Goal: Information Seeking & Learning: Compare options

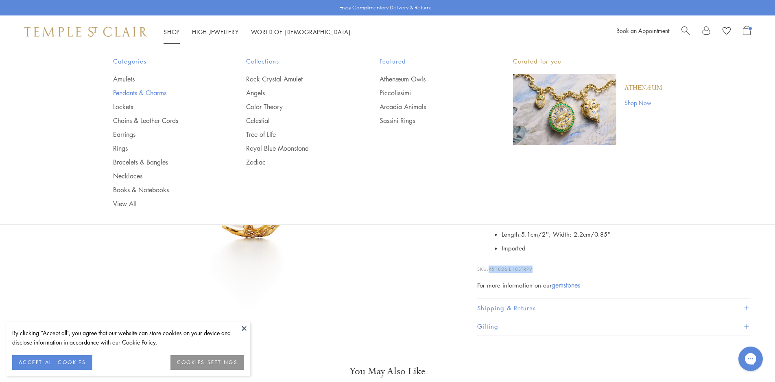
click at [118, 90] on link "Pendants & Charms" at bounding box center [163, 92] width 101 height 9
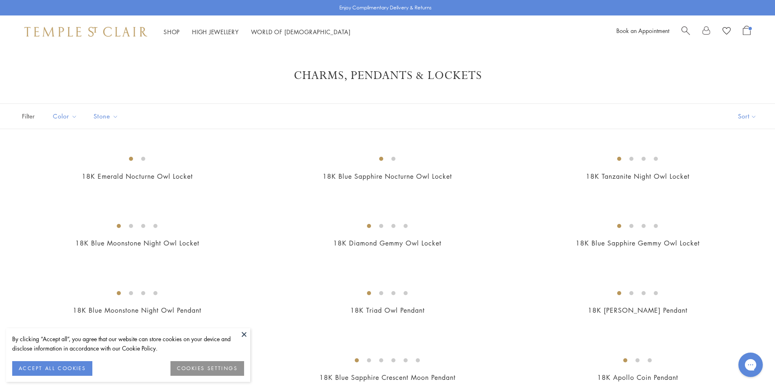
click at [246, 333] on button at bounding box center [244, 334] width 12 height 12
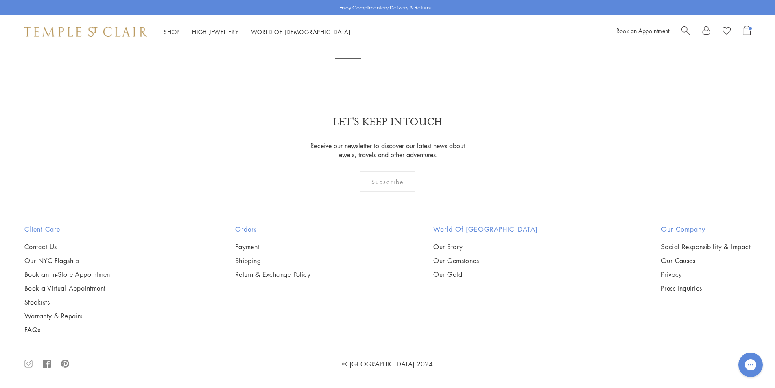
scroll to position [6228, 0]
click at [376, 61] on link "2" at bounding box center [374, 50] width 27 height 22
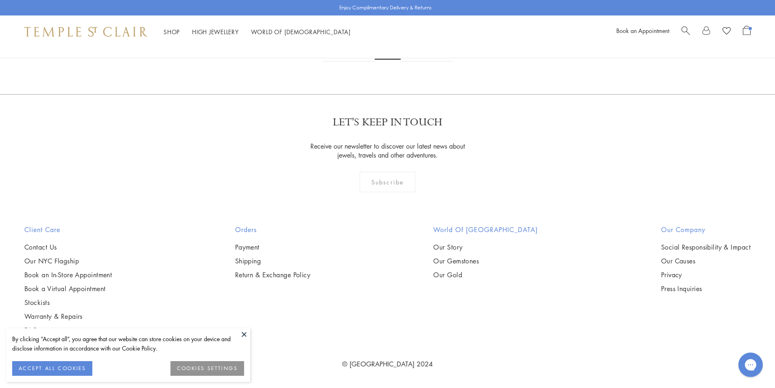
scroll to position [1710, 0]
click at [245, 335] on button at bounding box center [244, 334] width 12 height 12
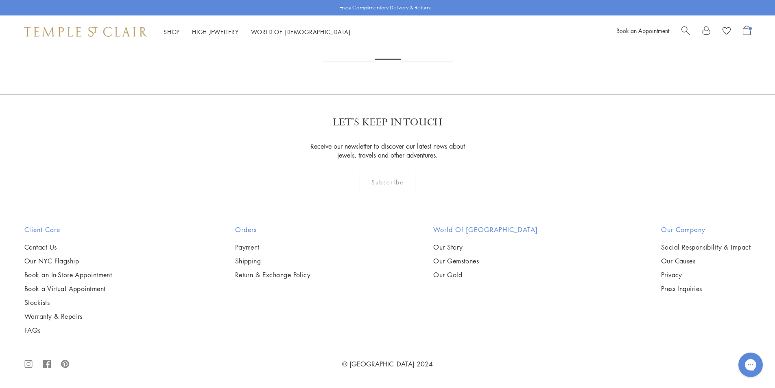
scroll to position [5590, 0]
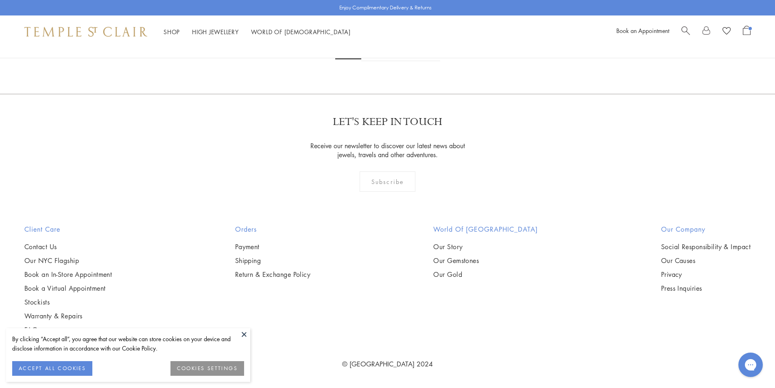
click at [243, 336] on button at bounding box center [244, 334] width 12 height 12
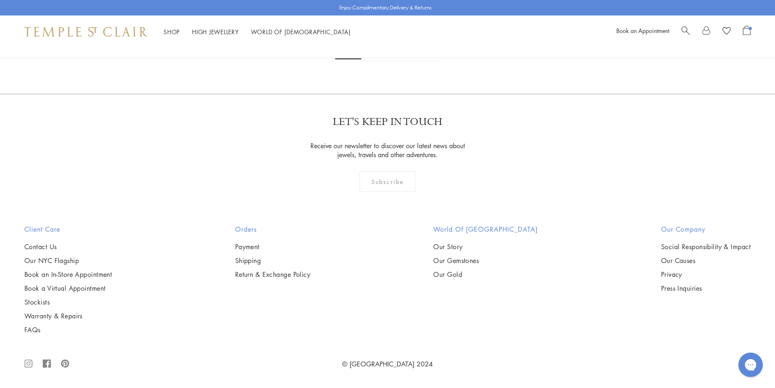
scroll to position [3542, 0]
click at [0, 0] on img at bounding box center [0, 0] width 0 height 0
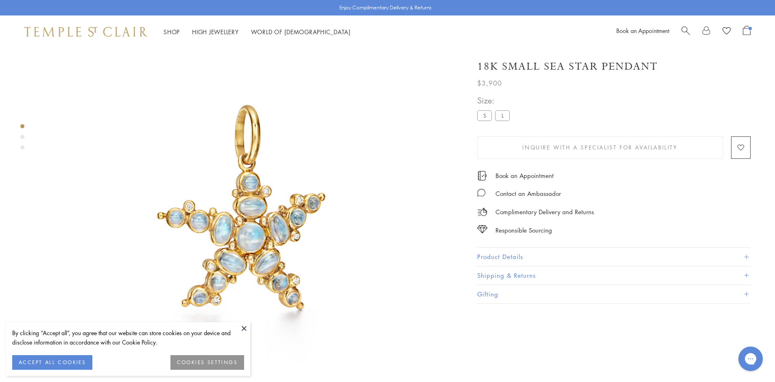
click at [539, 147] on span "Inquire With A Specialist for Availability" at bounding box center [600, 147] width 155 height 9
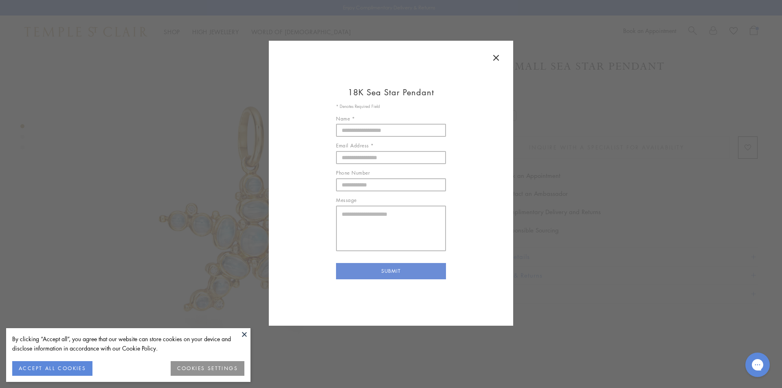
click at [493, 57] on icon at bounding box center [496, 58] width 10 height 10
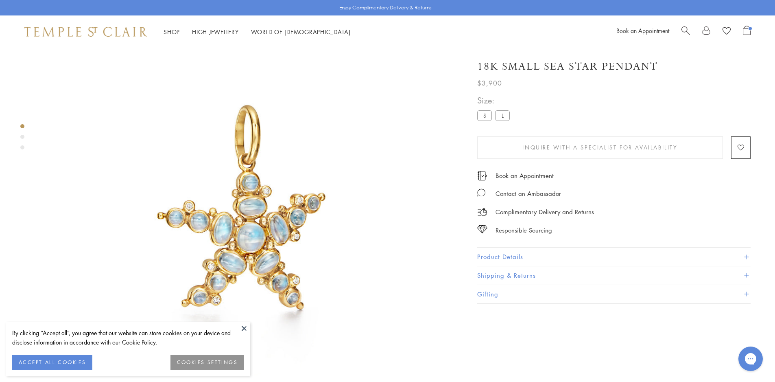
click at [538, 253] on button "Product Details" at bounding box center [615, 257] width 274 height 18
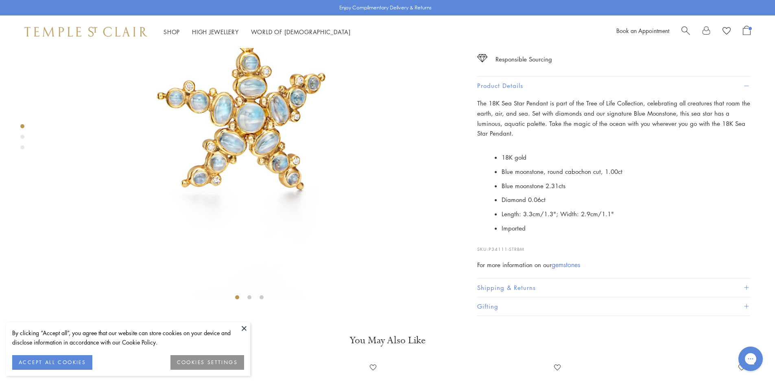
scroll to position [170, 0]
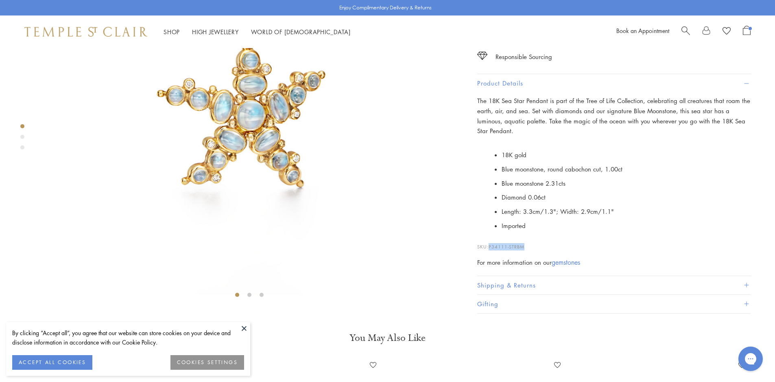
drag, startPoint x: 529, startPoint y: 320, endPoint x: 492, endPoint y: 320, distance: 37.0
click at [492, 250] on p "SKU: P34111-STRBM" at bounding box center [615, 242] width 274 height 15
copy span "P34111-STRBM"
click at [241, 324] on button at bounding box center [244, 328] width 12 height 12
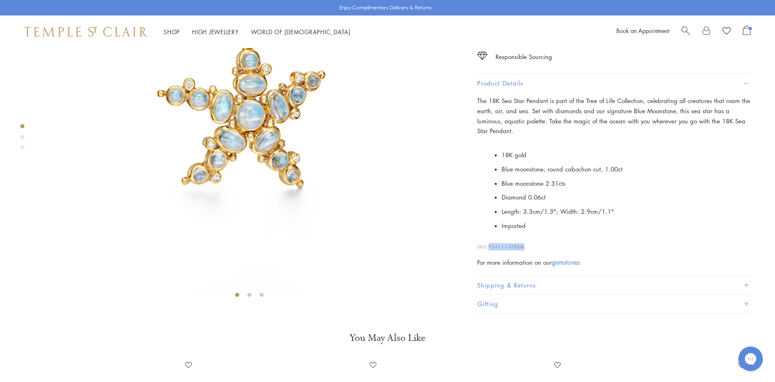
click at [527, 250] on p "SKU: P34111-STRBM" at bounding box center [615, 242] width 274 height 15
drag, startPoint x: 530, startPoint y: 320, endPoint x: 489, endPoint y: 322, distance: 41.2
click at [489, 250] on p "SKU: P34111-STRBM" at bounding box center [615, 242] width 274 height 15
copy p "P34111-STRBM"
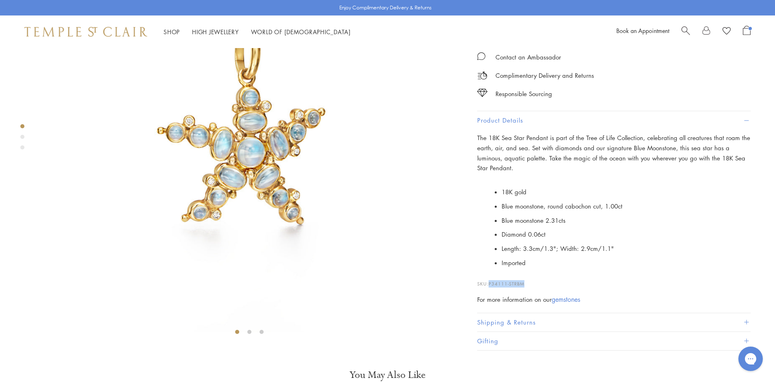
scroll to position [48, 0]
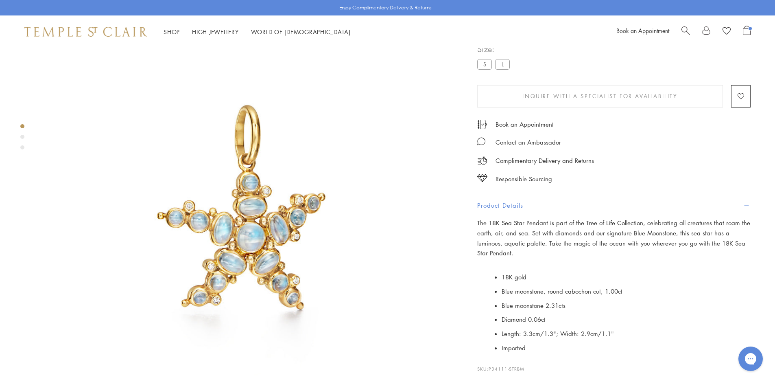
click at [504, 69] on label "L" at bounding box center [502, 64] width 15 height 10
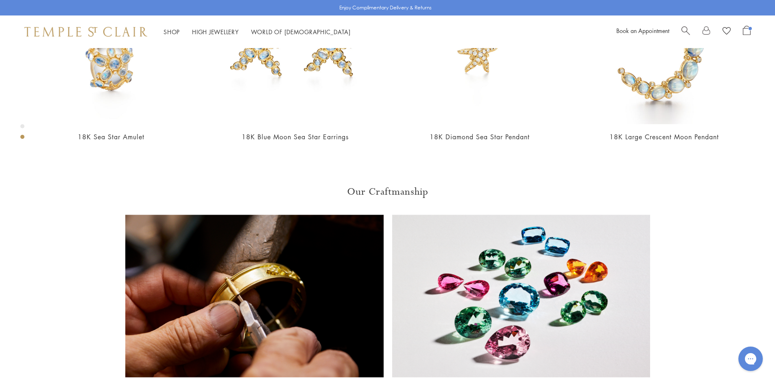
scroll to position [537, 0]
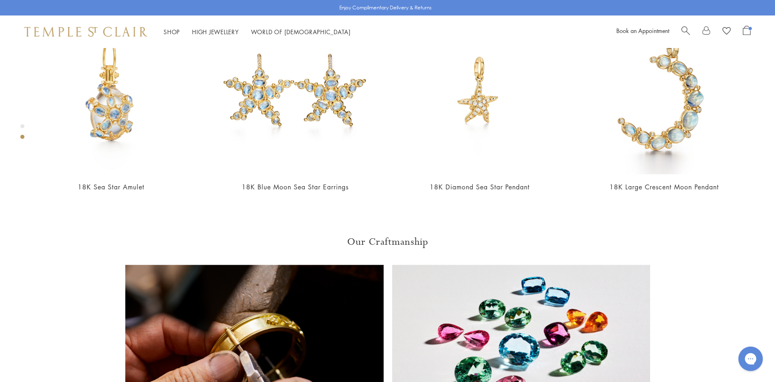
drag, startPoint x: 538, startPoint y: 279, endPoint x: 493, endPoint y: 278, distance: 44.8
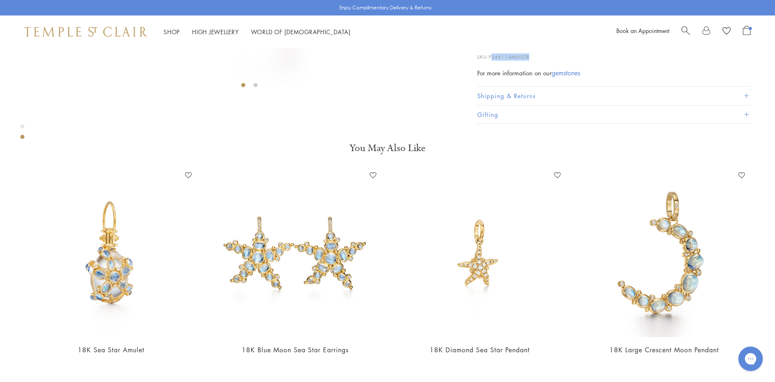
scroll to position [496, 0]
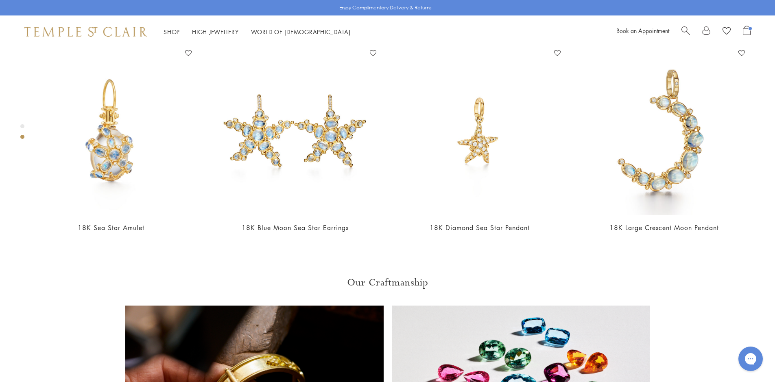
drag, startPoint x: 532, startPoint y: 319, endPoint x: 491, endPoint y: 319, distance: 41.5
copy span "P34811-BMDISTR"
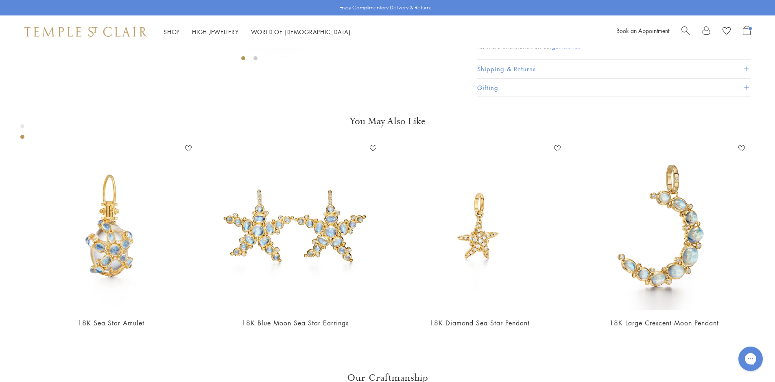
scroll to position [292, 0]
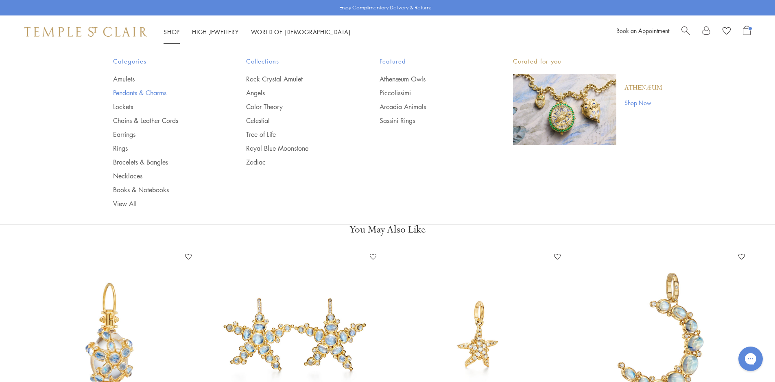
click at [136, 90] on link "Pendants & Charms" at bounding box center [163, 92] width 101 height 9
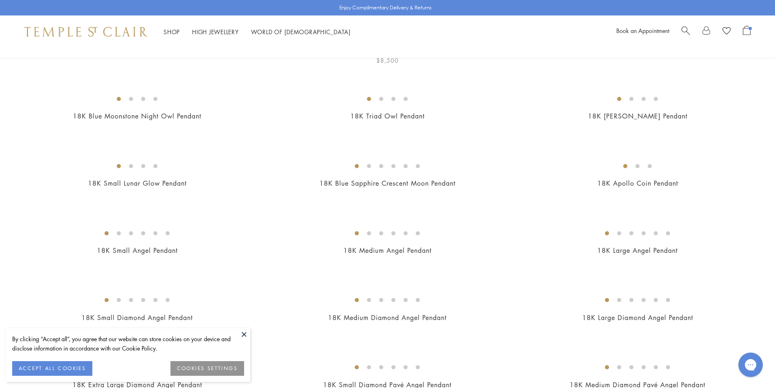
scroll to position [204, 0]
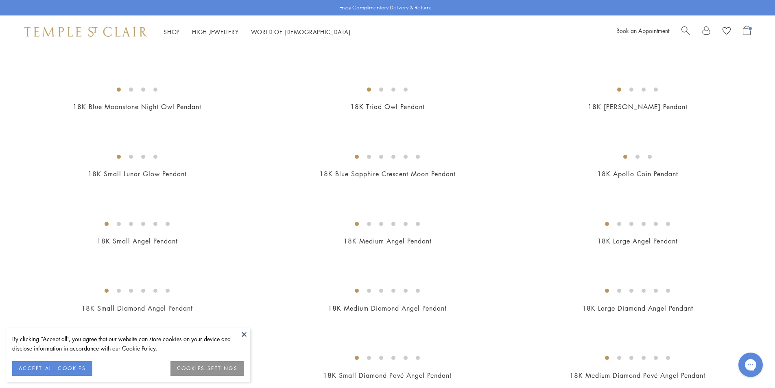
click at [244, 335] on button at bounding box center [244, 334] width 12 height 12
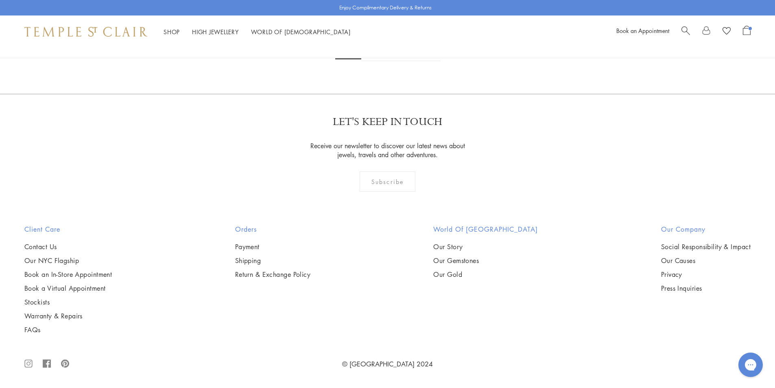
scroll to position [5414, 0]
click at [0, 0] on img at bounding box center [0, 0] width 0 height 0
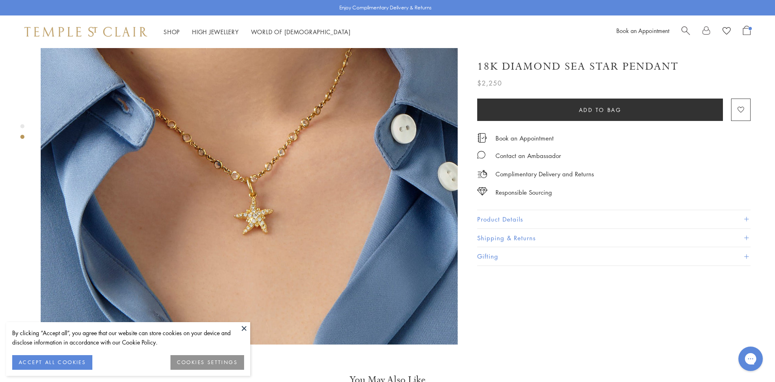
scroll to position [570, 0]
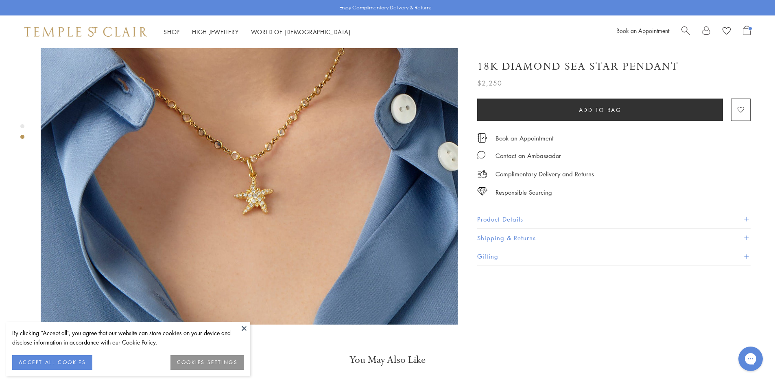
click at [500, 221] on button "Product Details" at bounding box center [615, 219] width 274 height 18
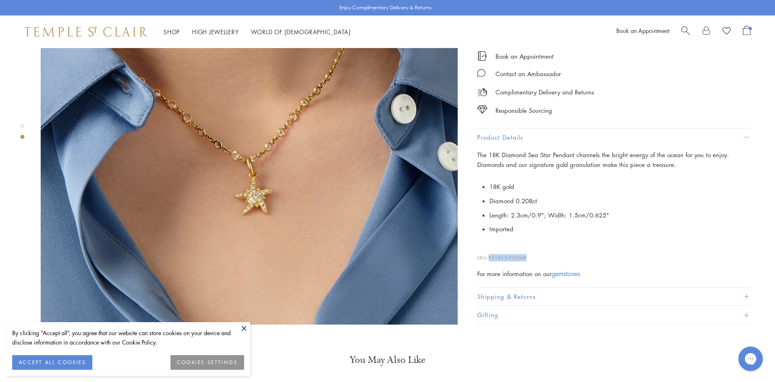
drag, startPoint x: 533, startPoint y: 245, endPoint x: 491, endPoint y: 246, distance: 42.3
click at [491, 246] on p "SKU: P31815-PVSTAR" at bounding box center [615, 253] width 274 height 15
copy span "P31815-PVSTAR"
drag, startPoint x: 246, startPoint y: 318, endPoint x: 246, endPoint y: 324, distance: 6.5
click at [246, 321] on main "Responsible Sourcing Our gold is strictly mercury-free mined gold and recycled …" at bounding box center [387, 185] width 775 height 1415
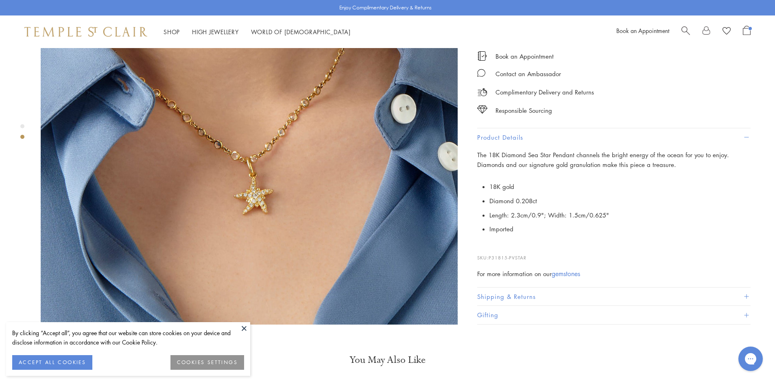
click at [245, 325] on button at bounding box center [244, 328] width 12 height 12
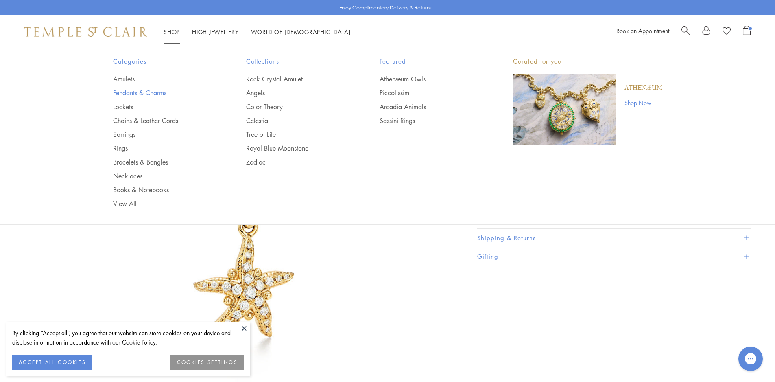
click at [120, 93] on link "Pendants & Charms" at bounding box center [163, 92] width 101 height 9
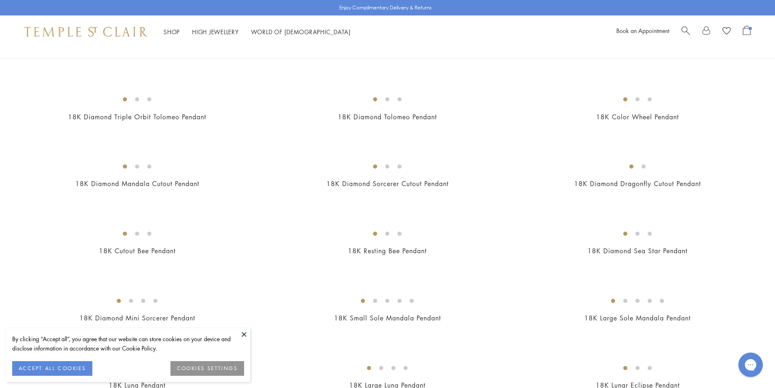
scroll to position [1136, 0]
click at [247, 331] on button at bounding box center [244, 334] width 12 height 12
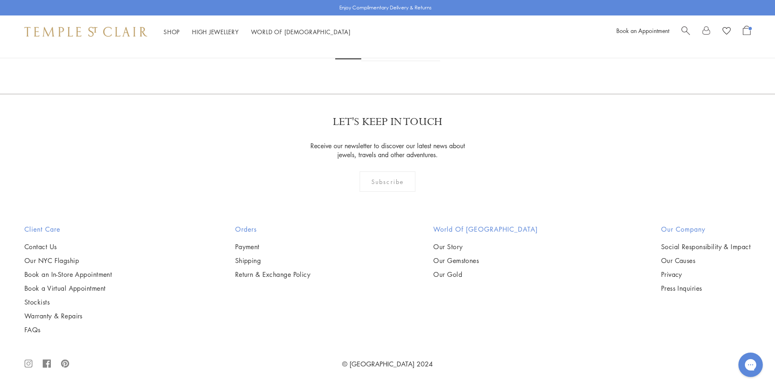
scroll to position [6265, 0]
click at [373, 61] on link "2" at bounding box center [374, 50] width 27 height 22
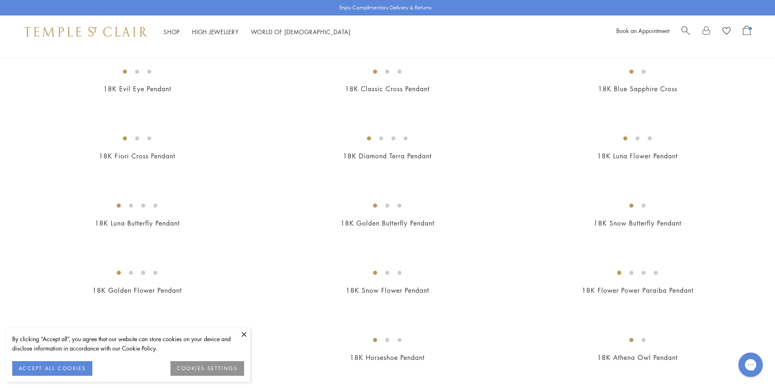
scroll to position [366, 0]
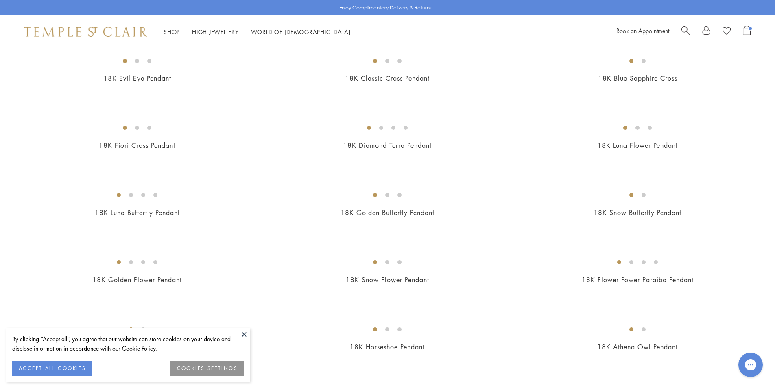
click at [247, 334] on button at bounding box center [244, 334] width 12 height 12
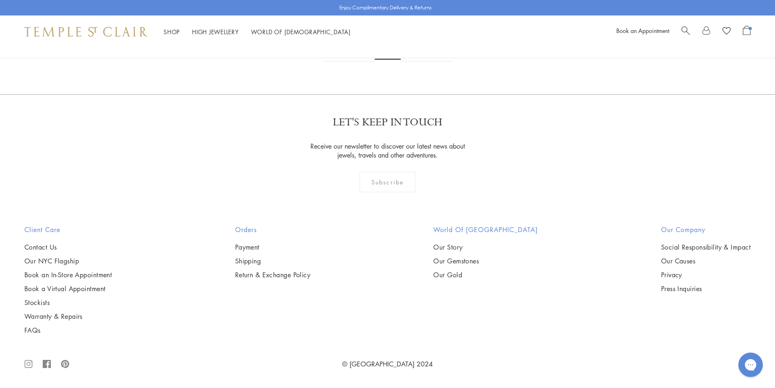
scroll to position [5509, 0]
click at [413, 61] on link "3" at bounding box center [414, 50] width 27 height 22
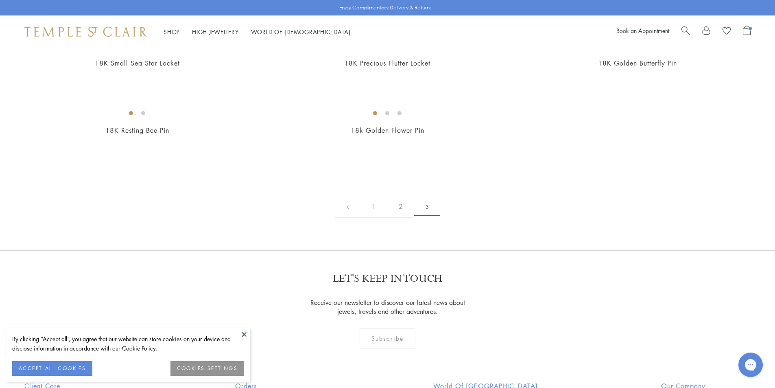
scroll to position [204, 0]
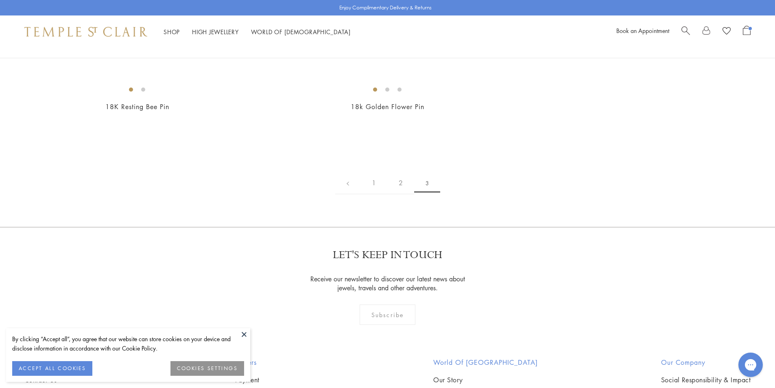
click at [246, 332] on button at bounding box center [244, 334] width 12 height 12
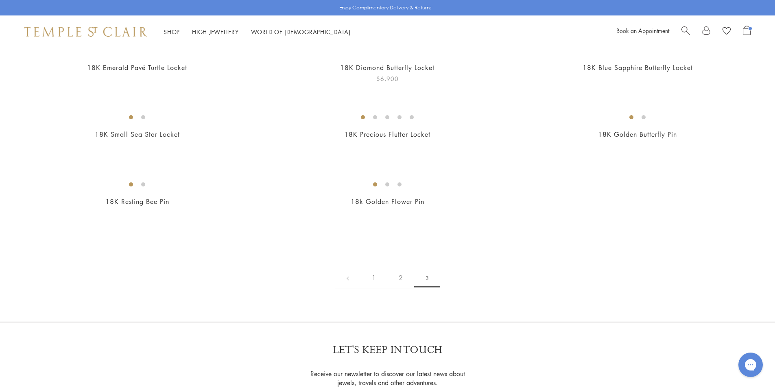
scroll to position [0, 0]
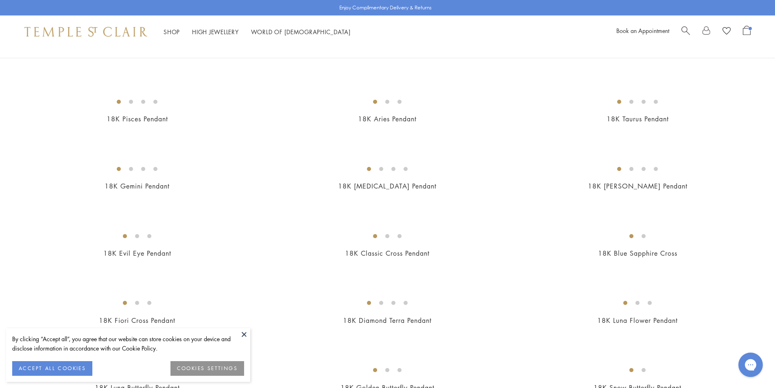
scroll to position [54, 0]
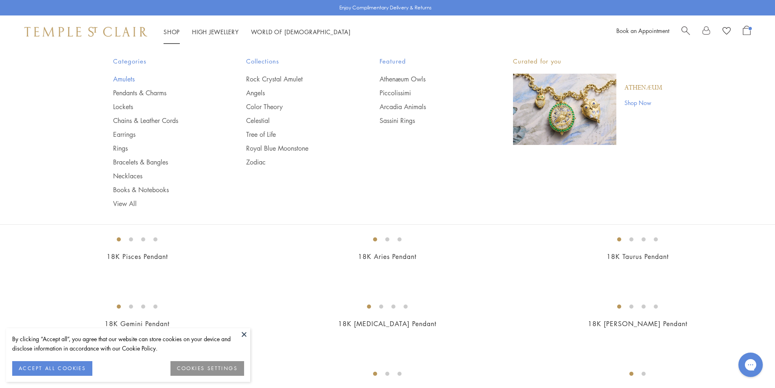
click at [125, 78] on link "Amulets" at bounding box center [163, 78] width 101 height 9
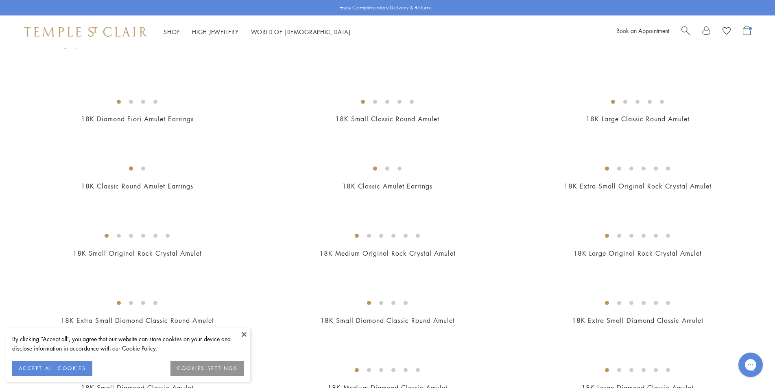
click at [243, 337] on button at bounding box center [244, 334] width 12 height 12
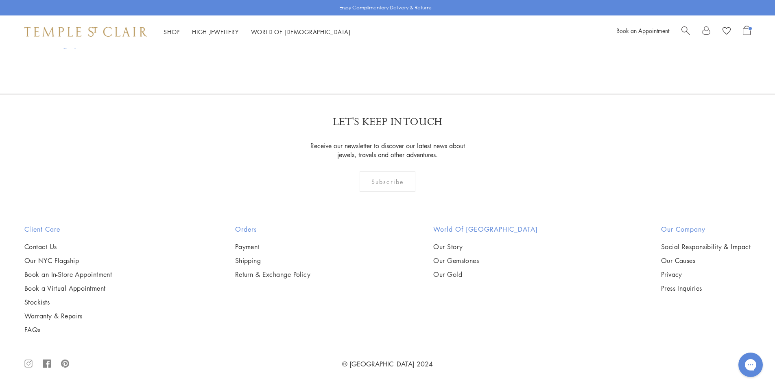
scroll to position [4926, 0]
click at [0, 0] on img at bounding box center [0, 0] width 0 height 0
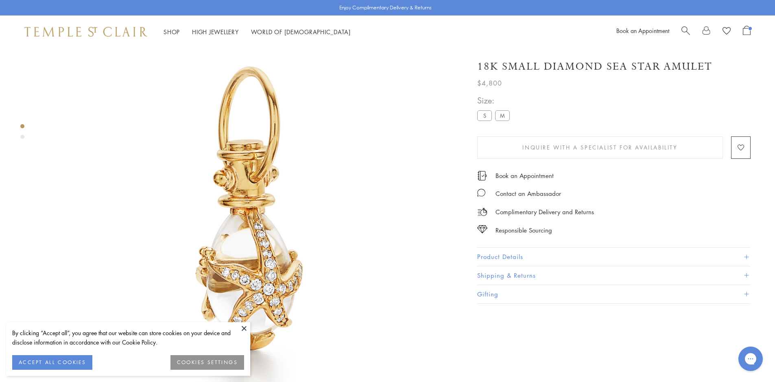
click at [500, 112] on label "M" at bounding box center [502, 115] width 15 height 10
click at [511, 254] on button "Product Details" at bounding box center [615, 257] width 274 height 18
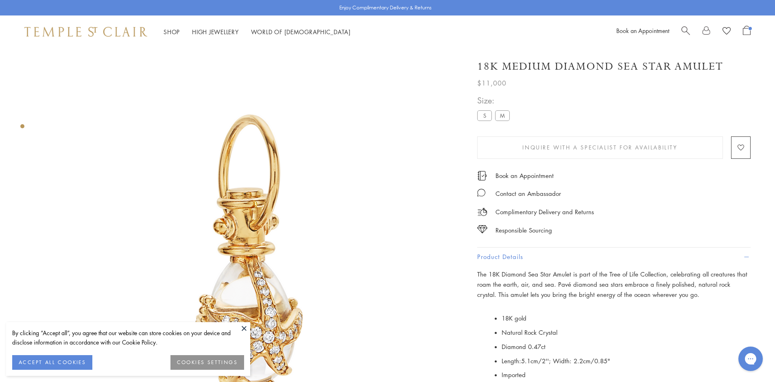
click at [726, 63] on div "18K Medium Diamond Sea Star Amulet" at bounding box center [615, 66] width 274 height 14
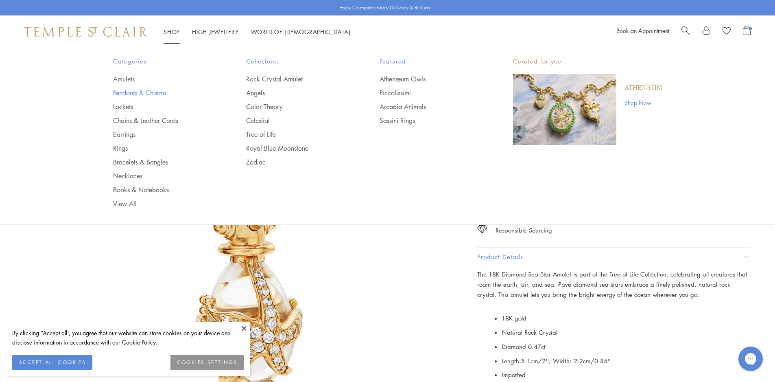
click at [121, 95] on link "Pendants & Charms" at bounding box center [163, 92] width 101 height 9
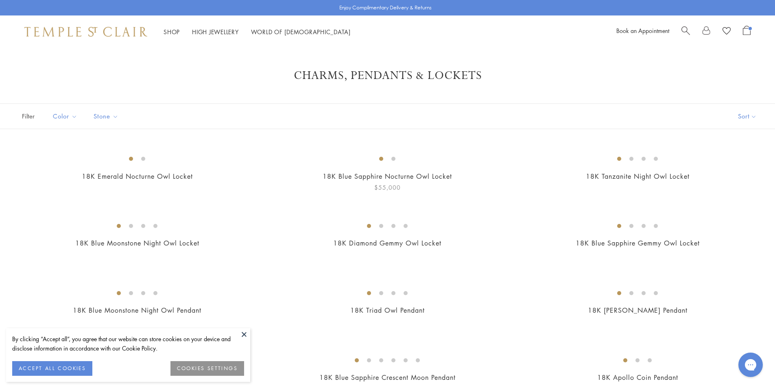
scroll to position [285, 0]
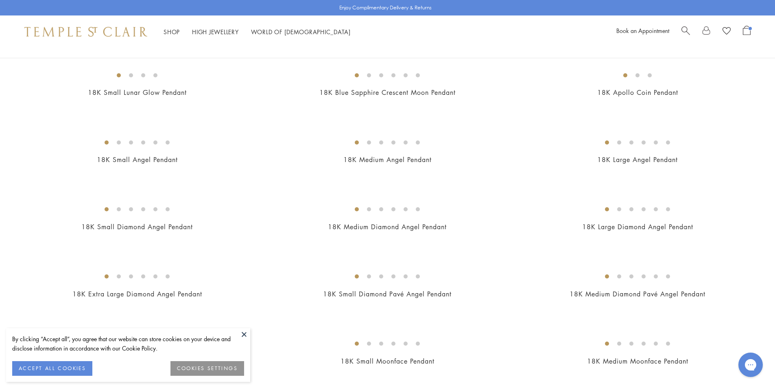
click at [247, 331] on button at bounding box center [244, 334] width 12 height 12
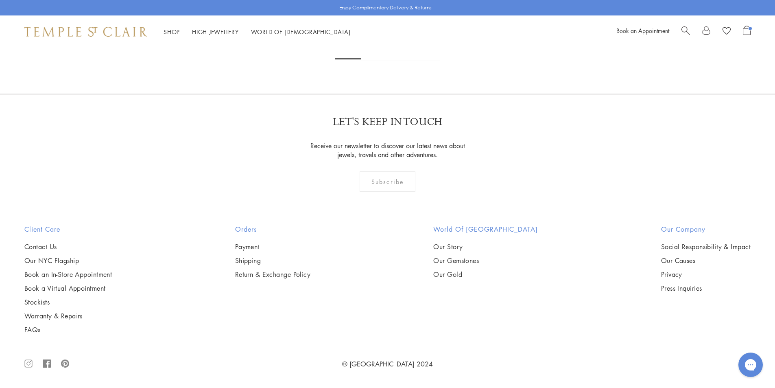
scroll to position [3501, 0]
click at [0, 0] on img at bounding box center [0, 0] width 0 height 0
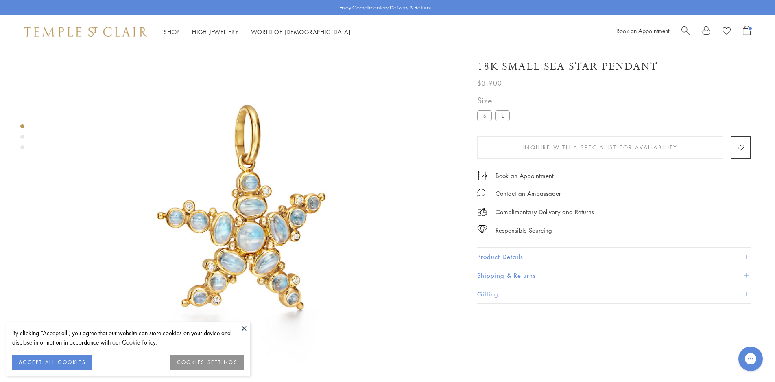
click at [486, 115] on label "S" at bounding box center [485, 115] width 15 height 10
click at [483, 116] on label "S" at bounding box center [485, 115] width 15 height 10
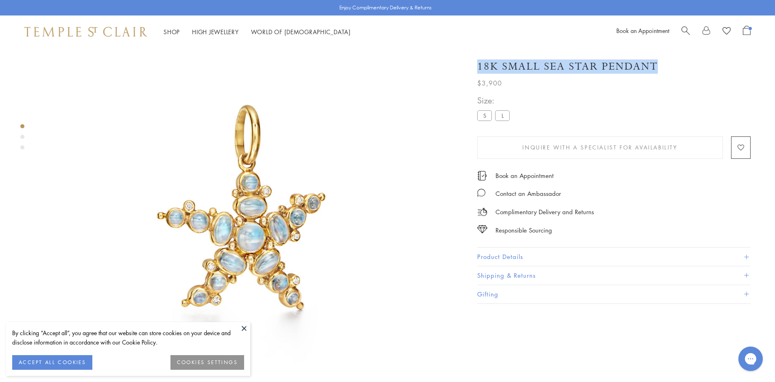
click at [664, 65] on div "18K Small Sea Star Pendant" at bounding box center [615, 66] width 274 height 14
drag, startPoint x: 663, startPoint y: 65, endPoint x: 467, endPoint y: 66, distance: 195.8
click at [467, 66] on div "18K Small Sea Star Pendant $3,900 The 18K Sea Star Pendant is part of the Tree …" at bounding box center [608, 177] width 285 height 252
drag, startPoint x: 473, startPoint y: 66, endPoint x: 664, endPoint y: 64, distance: 191.7
click at [664, 64] on div "18K Small Sea Star Pendant $3,900 The 18K Sea Star Pendant is part of the Tree …" at bounding box center [608, 177] width 285 height 252
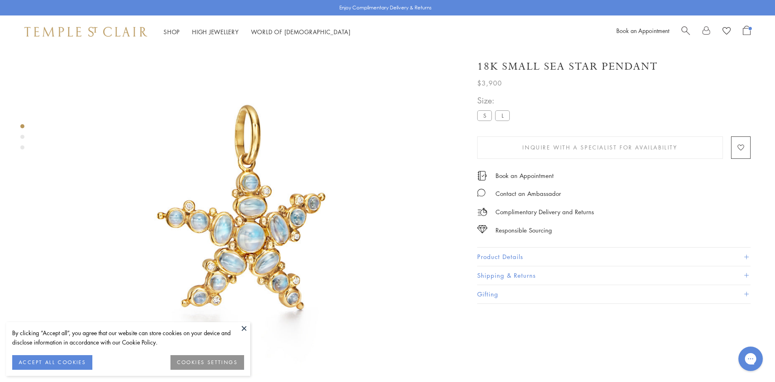
click at [659, 63] on div "18K Small Sea Star Pendant" at bounding box center [615, 66] width 274 height 14
click at [244, 330] on button at bounding box center [244, 328] width 12 height 12
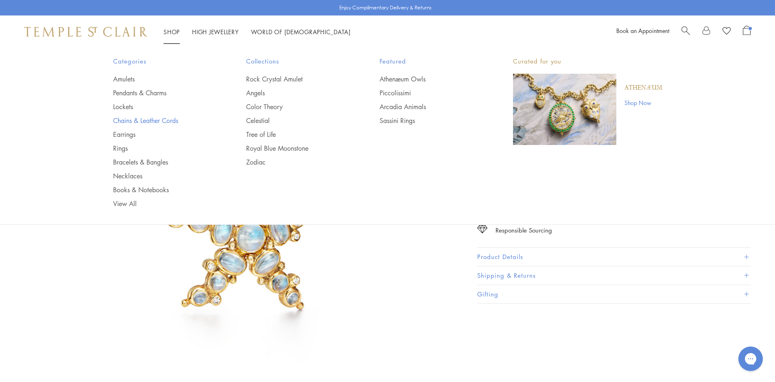
click at [136, 120] on link "Chains & Leather Cords" at bounding box center [163, 120] width 101 height 9
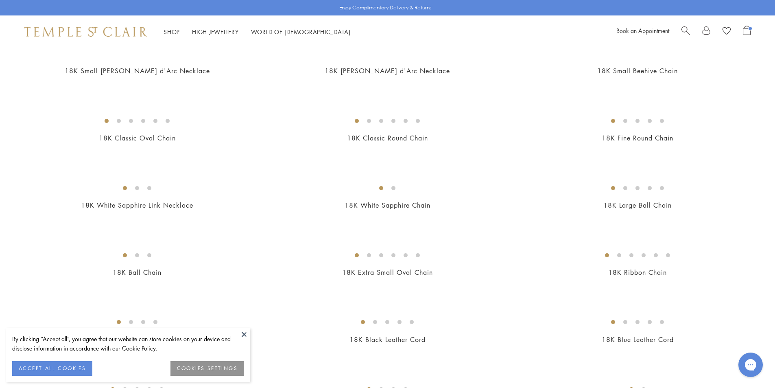
scroll to position [204, 0]
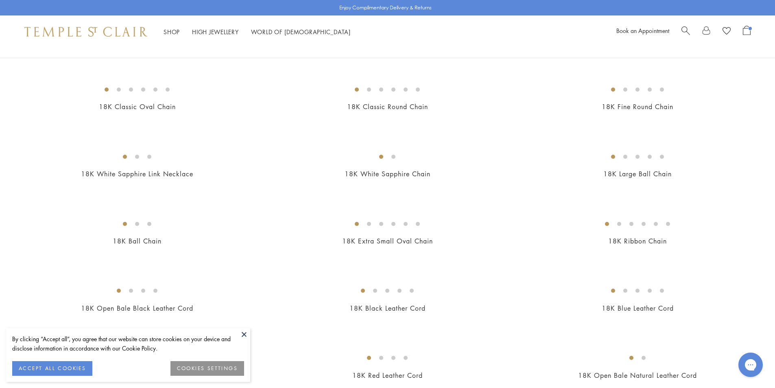
click at [248, 333] on button at bounding box center [244, 334] width 12 height 12
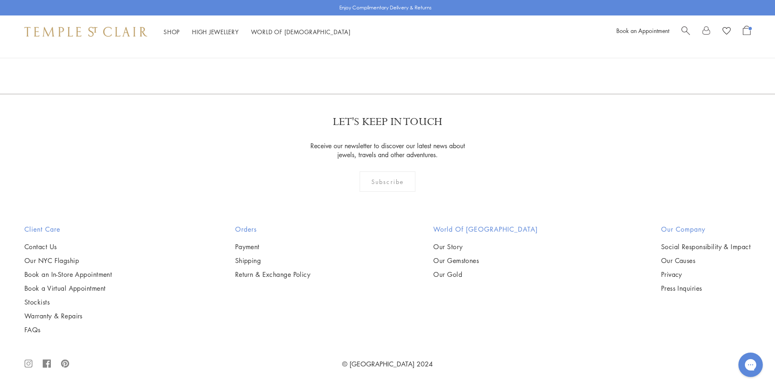
scroll to position [1547, 0]
click at [0, 0] on img at bounding box center [0, 0] width 0 height 0
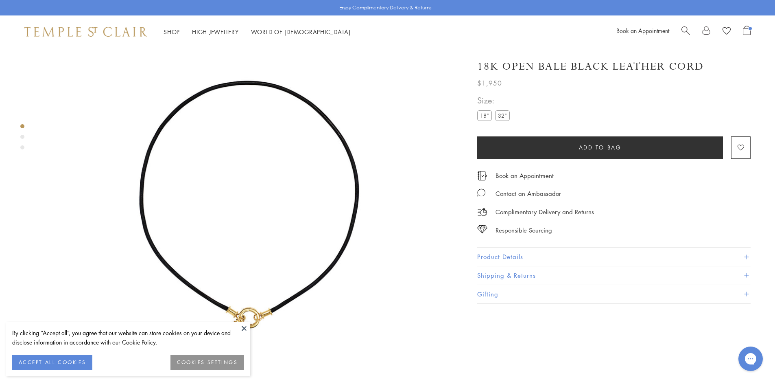
click at [526, 257] on button "Product Details" at bounding box center [615, 257] width 274 height 18
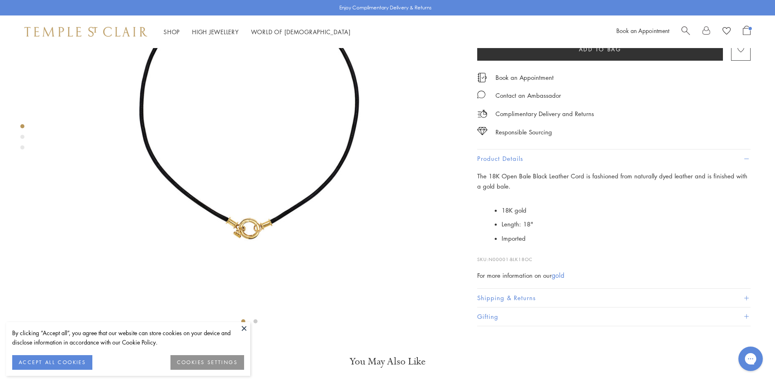
scroll to position [211, 0]
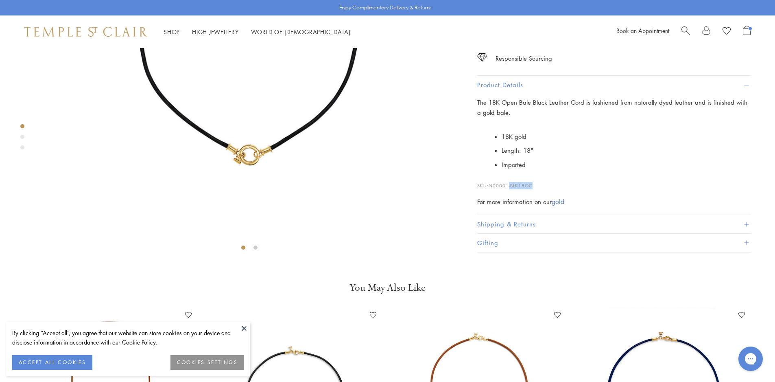
drag, startPoint x: 541, startPoint y: 320, endPoint x: 521, endPoint y: 316, distance: 20.3
click at [509, 189] on p "SKU: N00001-BLK18OC" at bounding box center [615, 181] width 274 height 15
click at [533, 189] on p "SKU: N00001-BLK18OC" at bounding box center [615, 181] width 274 height 15
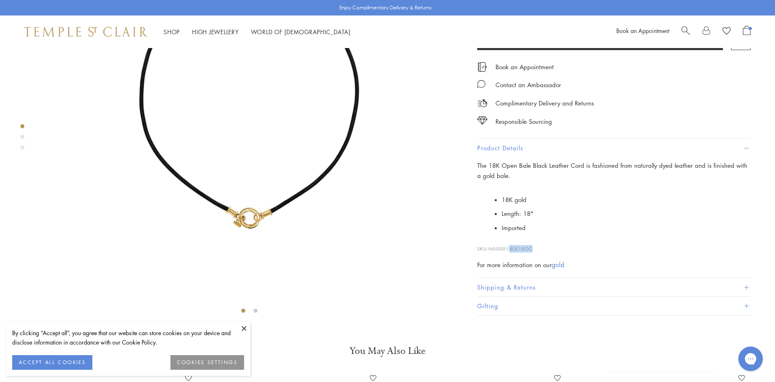
scroll to position [89, 0]
